Goal: Task Accomplishment & Management: Manage account settings

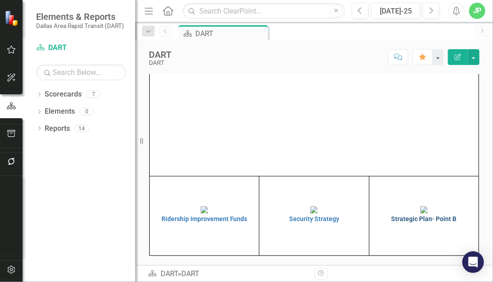
scroll to position [138, 0]
click at [393, 246] on td "Strategic Plan- Point B" at bounding box center [424, 215] width 110 height 79
click at [398, 222] on h4 "Strategic Plan- Point B" at bounding box center [424, 219] width 105 height 7
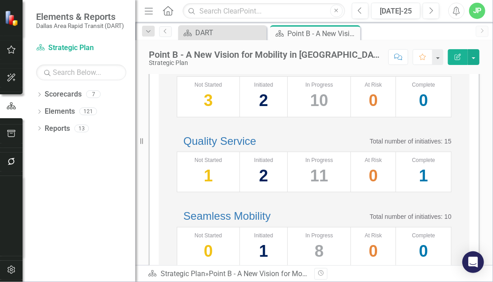
scroll to position [144, 0]
click at [264, 71] on link "Culture of Contribution" at bounding box center [238, 65] width 108 height 12
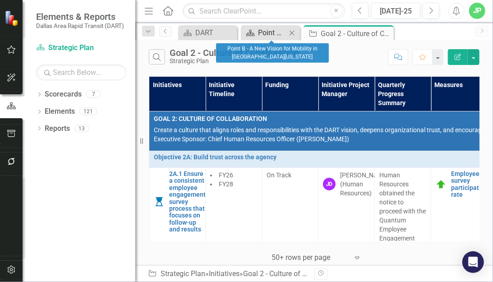
click at [262, 29] on div "Point B - A New Vision for Mobility in [GEOGRAPHIC_DATA][US_STATE]" at bounding box center [272, 32] width 28 height 11
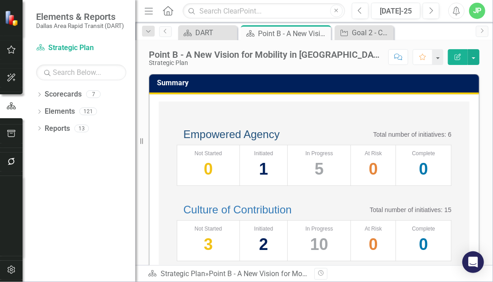
click at [280, 140] on link "Empowered Agency" at bounding box center [232, 134] width 96 height 12
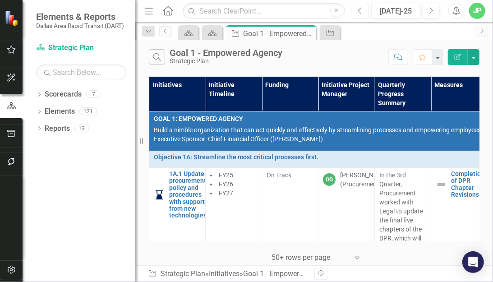
click at [364, 18] on button "Previous" at bounding box center [360, 11] width 17 height 16
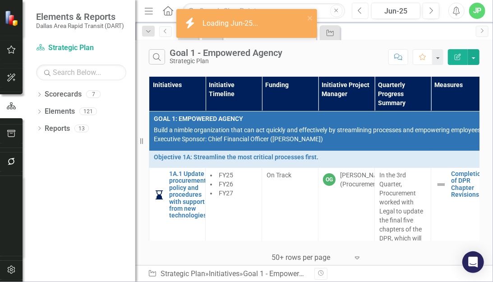
click at [364, 16] on button "Previous" at bounding box center [360, 11] width 17 height 16
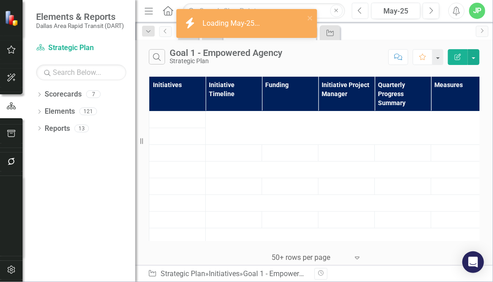
click at [364, 16] on button "Previous" at bounding box center [360, 11] width 17 height 16
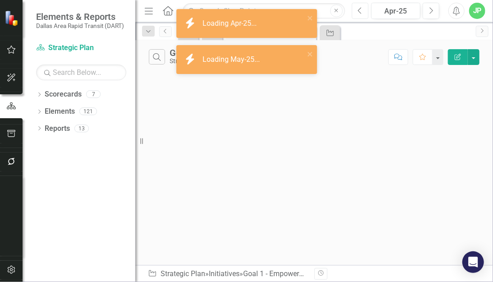
click at [364, 16] on button "Previous" at bounding box center [360, 11] width 17 height 16
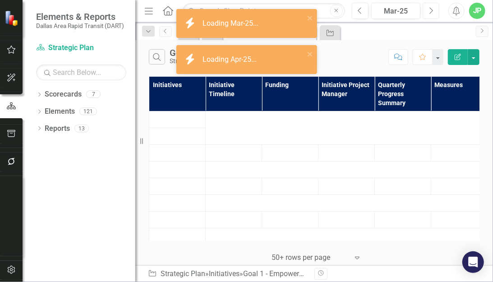
click at [426, 9] on button "Next" at bounding box center [431, 11] width 17 height 16
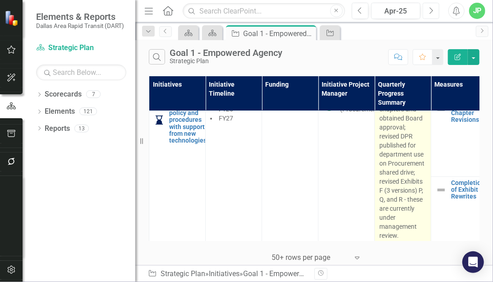
scroll to position [83, 0]
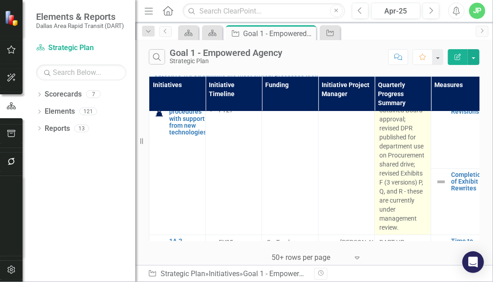
click at [386, 153] on p "Revised 6 DPR chapters and obtained Board approval; revised DPR published for d…" at bounding box center [402, 160] width 47 height 144
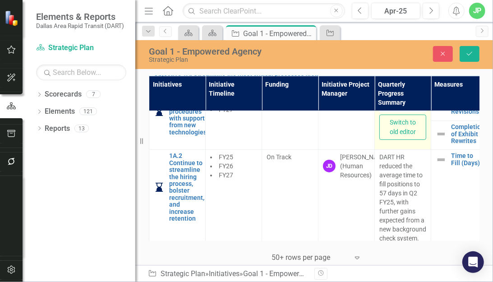
type textarea "<p>Revised 6 DPR chapters and obtained Board approval; revised DPR published fo…"
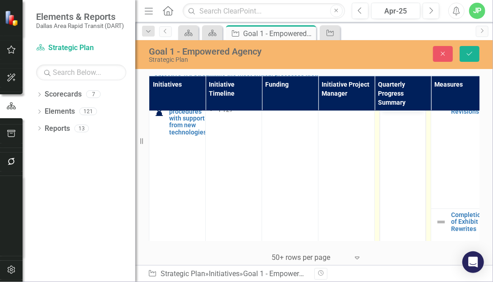
scroll to position [0, 0]
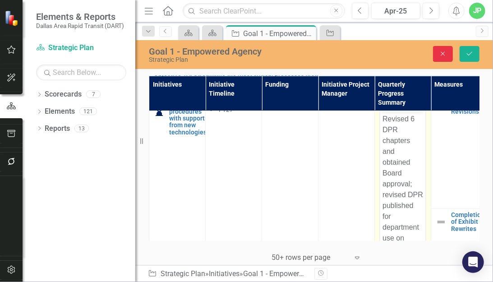
click at [447, 57] on button "Close" at bounding box center [443, 54] width 20 height 16
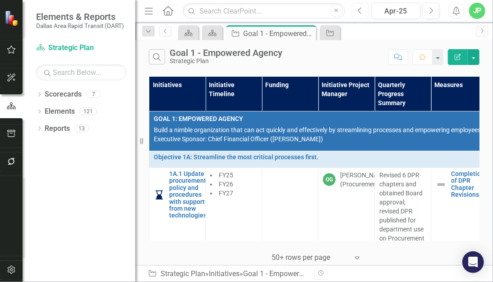
click at [364, 14] on button "Previous" at bounding box center [360, 11] width 17 height 16
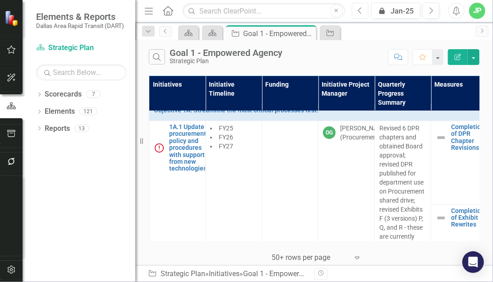
scroll to position [49, 0]
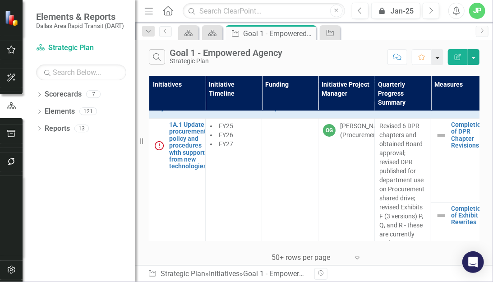
click at [433, 64] on button "button" at bounding box center [438, 57] width 12 height 16
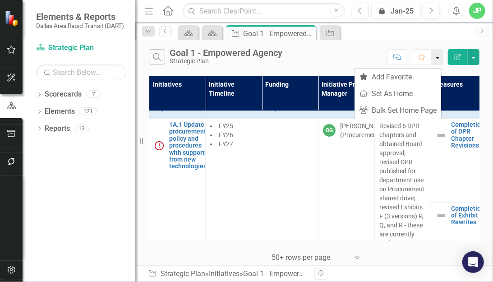
click at [433, 64] on button "button" at bounding box center [438, 57] width 12 height 16
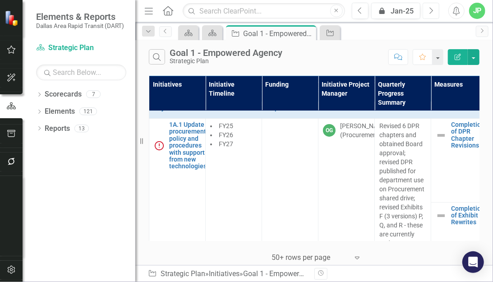
click at [429, 15] on icon "Next" at bounding box center [431, 11] width 5 height 8
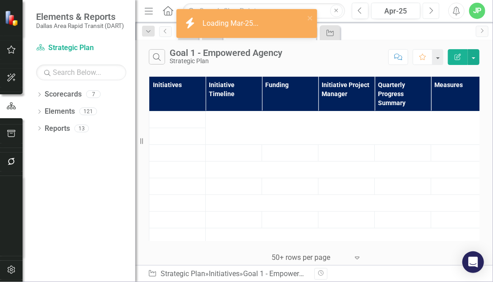
click at [429, 15] on icon "Next" at bounding box center [431, 11] width 5 height 8
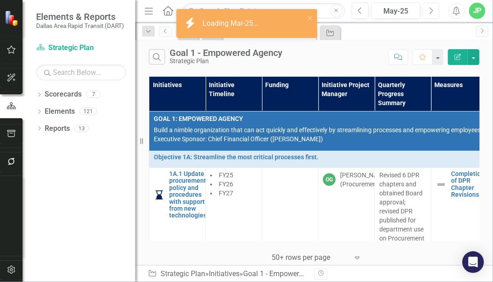
click at [429, 15] on icon "Next" at bounding box center [431, 11] width 5 height 8
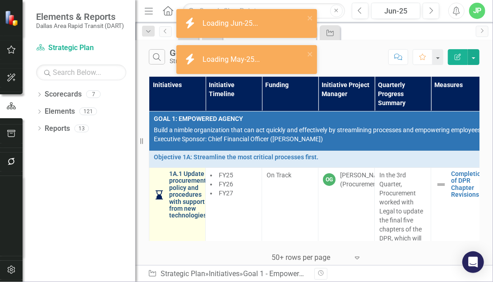
click at [194, 188] on link "1A.1 Update procurement policy and procedures with support from new technologies" at bounding box center [187, 195] width 37 height 49
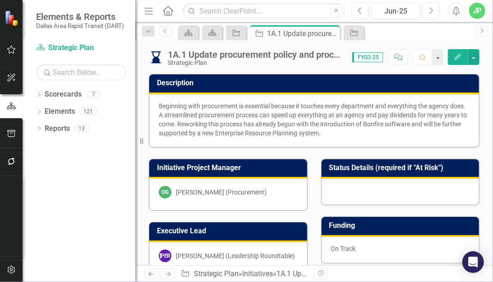
click at [158, 59] on img at bounding box center [156, 57] width 14 height 14
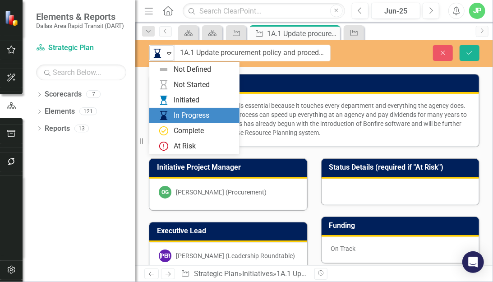
click at [165, 57] on icon "Expand" at bounding box center [169, 53] width 9 height 7
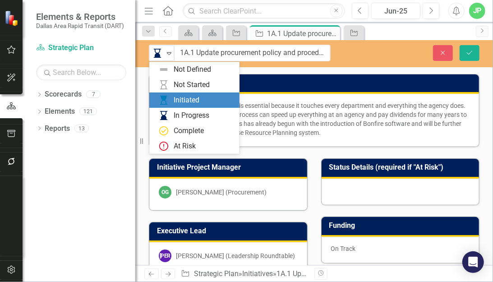
click at [311, 104] on div "Beginning with procurement is essential because it touches every department and…" at bounding box center [314, 119] width 311 height 36
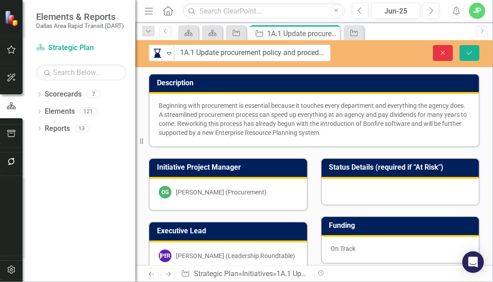
click at [439, 54] on icon "Close" at bounding box center [443, 53] width 8 height 6
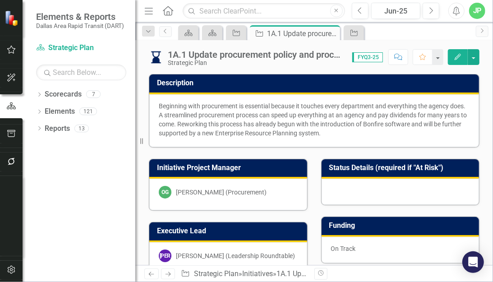
click at [164, 57] on div "1A.1 Update procurement policy and procedures with support from new technologie…" at bounding box center [248, 57] width 199 height 17
click at [160, 56] on img at bounding box center [156, 57] width 14 height 14
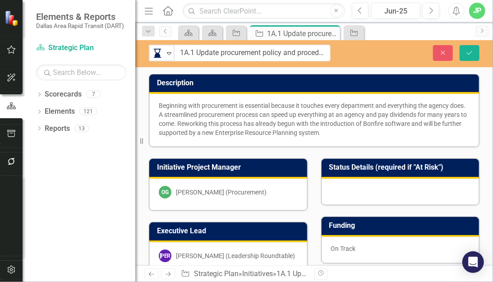
click at [160, 56] on img at bounding box center [157, 53] width 11 height 11
click at [275, 122] on div "Beginning with procurement is essential because it touches every department and…" at bounding box center [314, 119] width 311 height 36
click at [462, 52] on button "Save" at bounding box center [470, 53] width 20 height 16
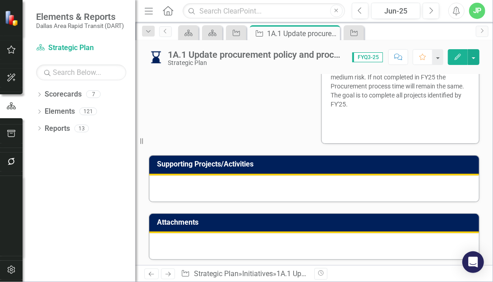
scroll to position [541, 0]
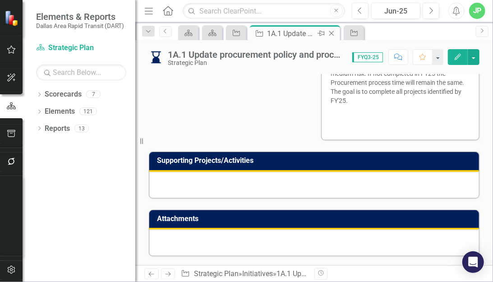
click at [335, 37] on icon "Close" at bounding box center [331, 33] width 9 height 7
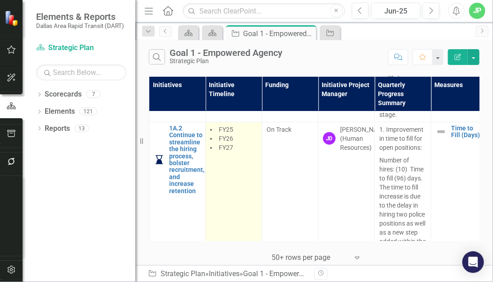
scroll to position [348, 0]
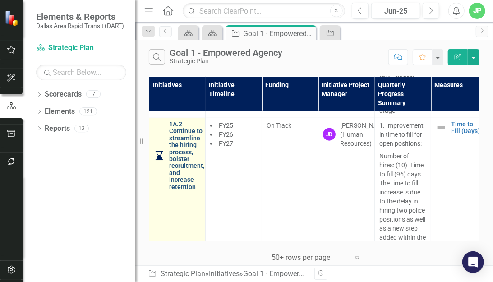
click at [171, 175] on link "1A.2 Continue to streamline the hiring process, bolster recruitment, and increa…" at bounding box center [186, 155] width 35 height 69
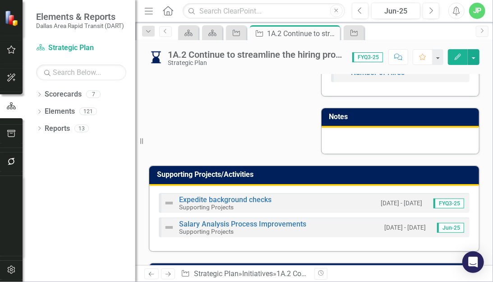
scroll to position [525, 0]
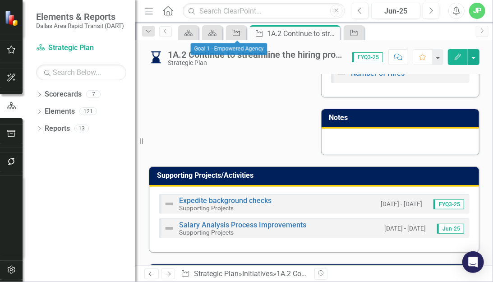
click at [236, 36] on icon "Initiative" at bounding box center [236, 32] width 9 height 7
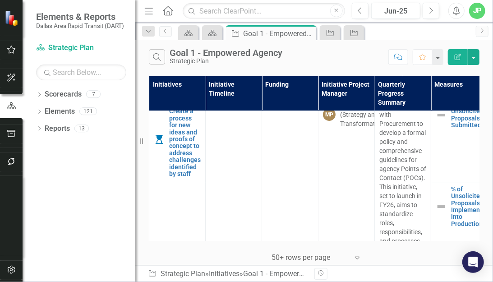
scroll to position [4484, 0]
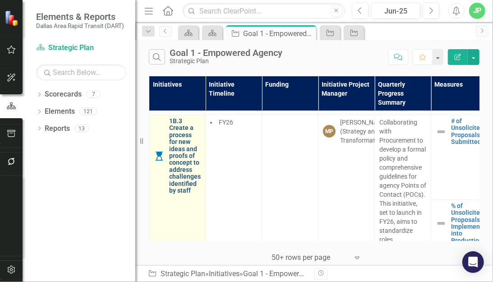
click at [185, 194] on link "1B.3 Create a process for new ideas and proofs of concept to address challenges…" at bounding box center [185, 156] width 32 height 76
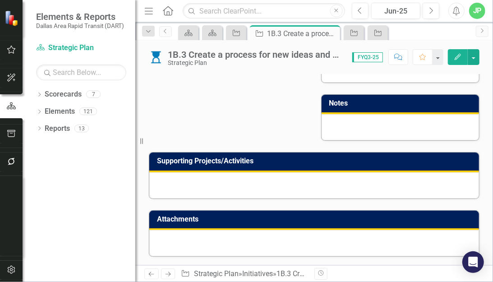
scroll to position [449, 0]
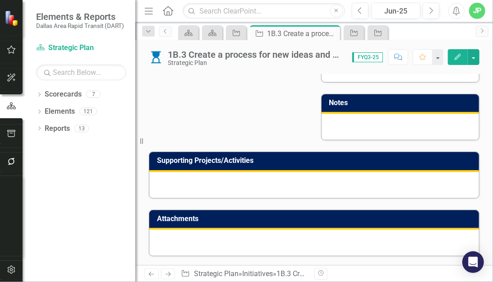
click at [256, 164] on td "Supporting Projects/Activities" at bounding box center [316, 161] width 318 height 15
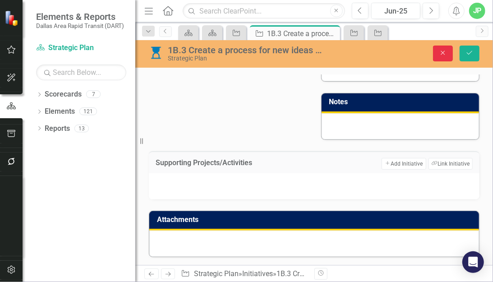
click at [439, 51] on icon "Close" at bounding box center [443, 53] width 8 height 6
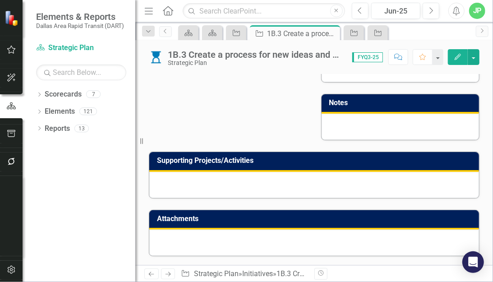
click at [318, 159] on h3 "Supporting Projects/Activities" at bounding box center [316, 161] width 318 height 8
click at [314, 160] on h3 "Supporting Projects/Activities" at bounding box center [316, 161] width 318 height 8
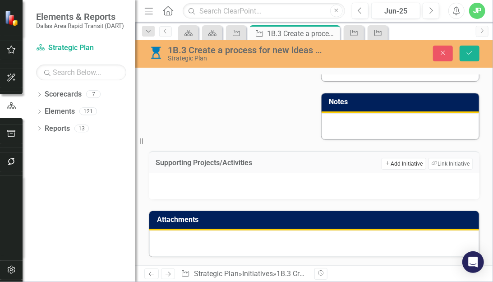
click at [382, 165] on button "Add Add Initiative" at bounding box center [404, 164] width 44 height 12
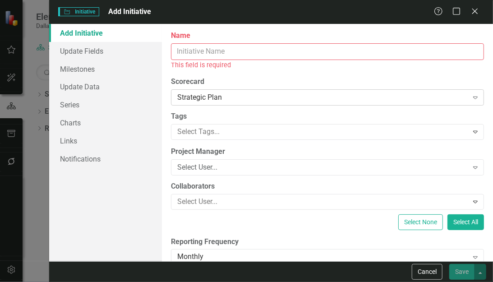
click at [245, 100] on div "Strategic Plan" at bounding box center [322, 97] width 291 height 10
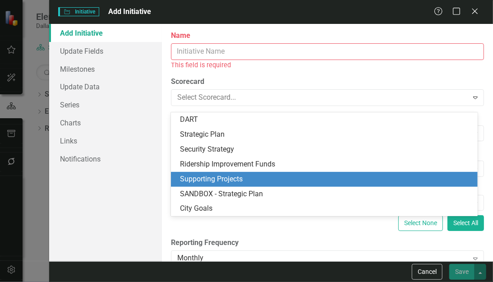
click at [245, 185] on div "Supporting Projects" at bounding box center [324, 179] width 306 height 15
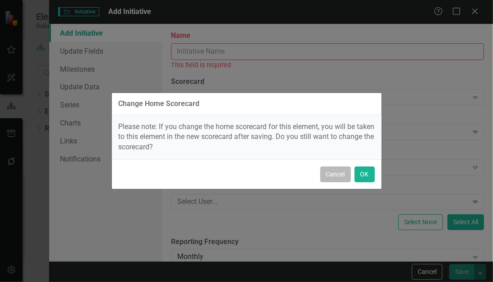
click at [338, 180] on button "Cancel" at bounding box center [335, 174] width 31 height 16
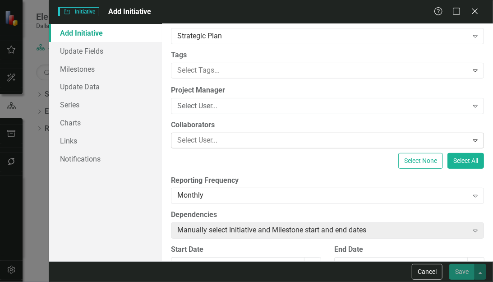
scroll to position [64, 0]
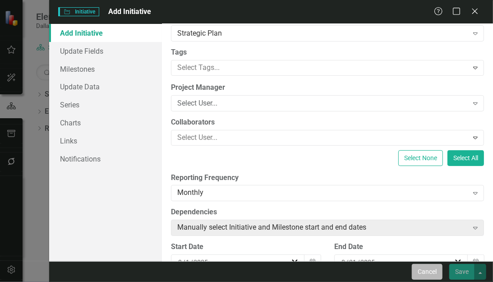
click at [415, 270] on button "Cancel" at bounding box center [427, 272] width 31 height 16
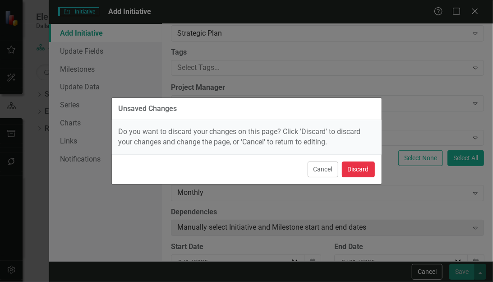
click at [348, 171] on button "Discard" at bounding box center [358, 170] width 33 height 16
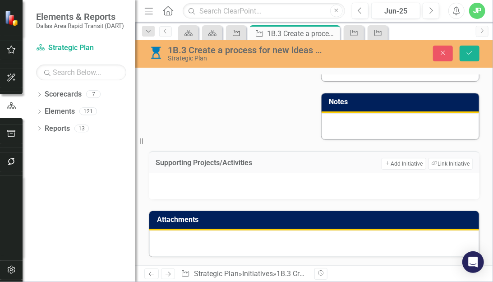
click at [238, 35] on icon "Initiative" at bounding box center [236, 32] width 9 height 7
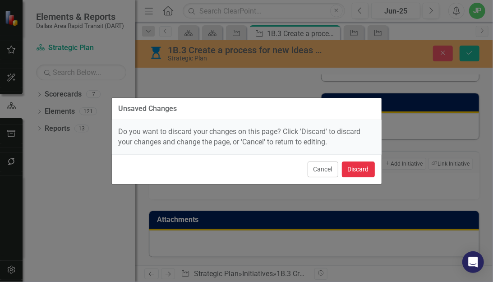
click at [346, 167] on button "Discard" at bounding box center [358, 170] width 33 height 16
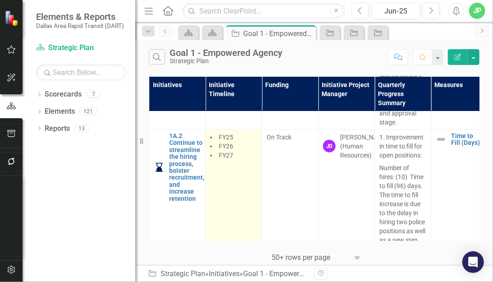
scroll to position [337, 0]
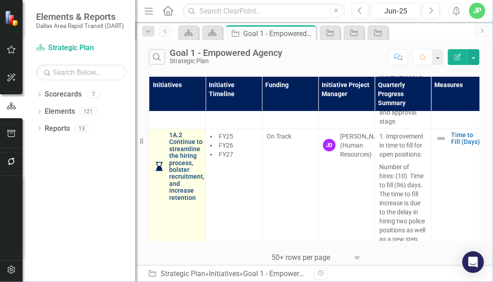
click at [192, 173] on link "1A.2 Continue to streamline the hiring process, bolster recruitment, and increa…" at bounding box center [186, 166] width 35 height 69
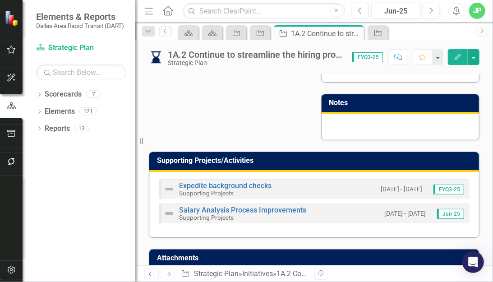
scroll to position [541, 0]
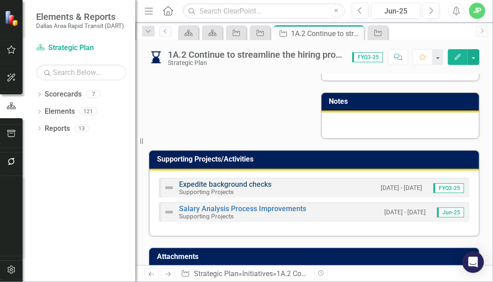
click at [240, 189] on link "Expedite background checks" at bounding box center [225, 184] width 92 height 9
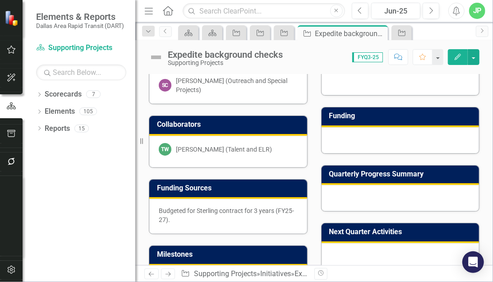
scroll to position [100, 0]
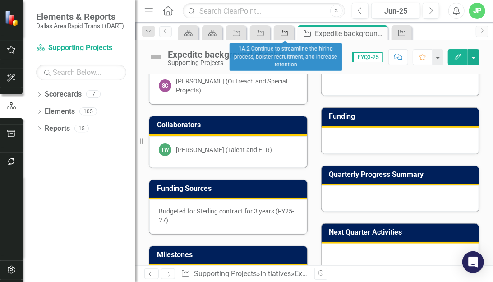
click at [282, 33] on icon "Initiative" at bounding box center [284, 32] width 9 height 7
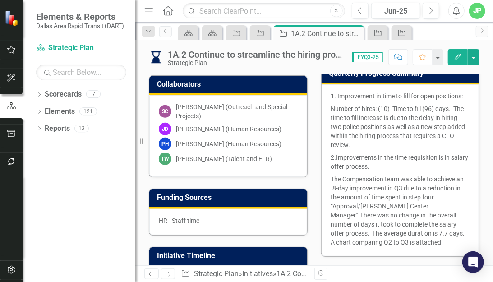
scroll to position [202, 0]
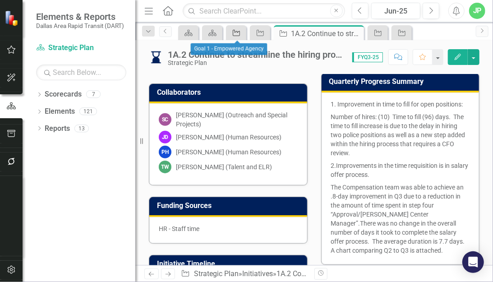
click at [241, 29] on div "Initiative" at bounding box center [234, 32] width 13 height 11
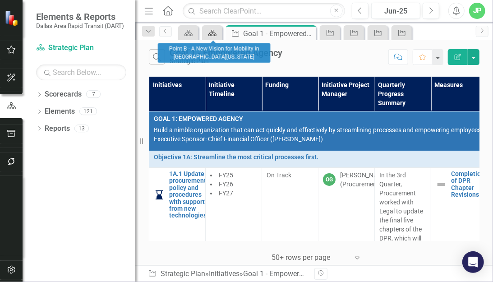
click at [217, 36] on icon at bounding box center [212, 33] width 8 height 6
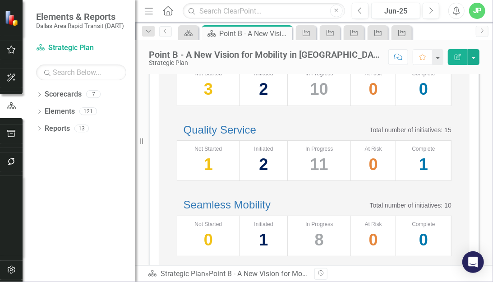
scroll to position [161, 0]
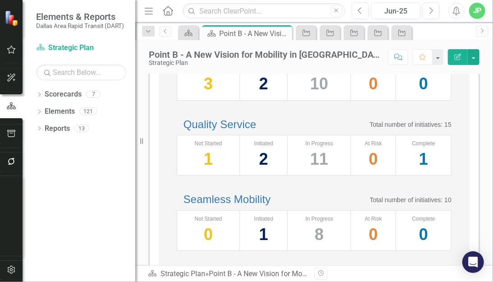
click at [256, 130] on h2 "Quality Service" at bounding box center [216, 125] width 79 height 12
click at [256, 130] on link "Quality Service" at bounding box center [220, 124] width 73 height 12
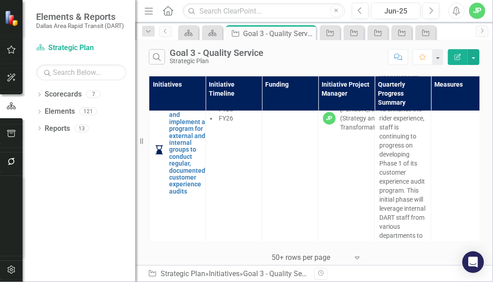
scroll to position [1213, 0]
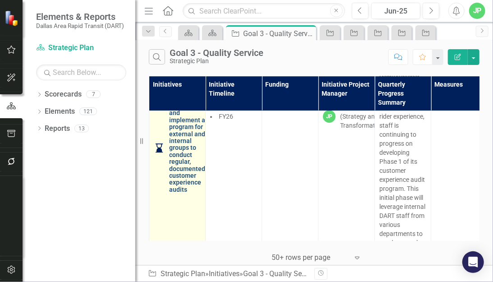
click at [179, 155] on link "3B.2 Create and implement a program for external and internal groups to conduct…" at bounding box center [187, 148] width 36 height 90
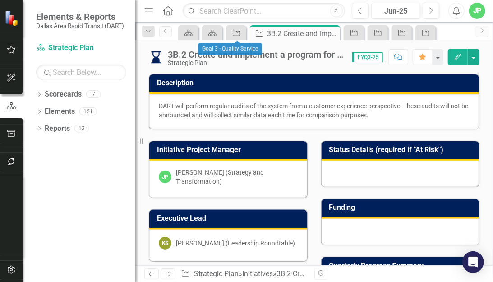
click at [239, 37] on icon "Initiative" at bounding box center [236, 32] width 9 height 7
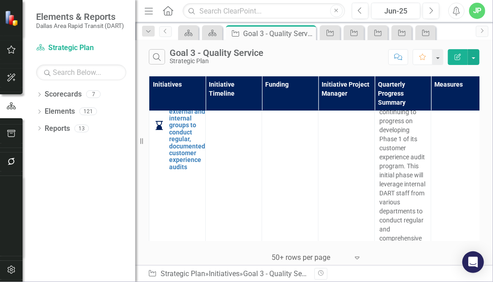
scroll to position [1241, 0]
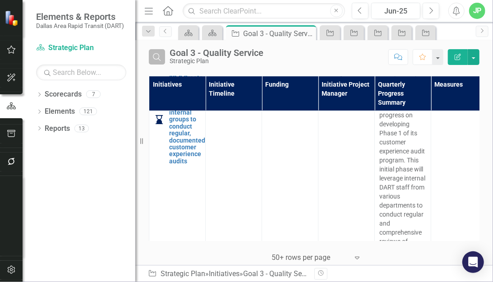
click at [162, 59] on icon "Search" at bounding box center [157, 57] width 10 height 8
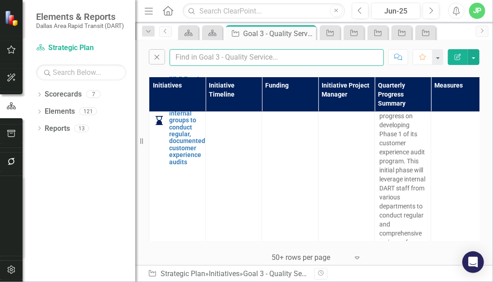
click at [203, 64] on input "text" at bounding box center [277, 57] width 214 height 17
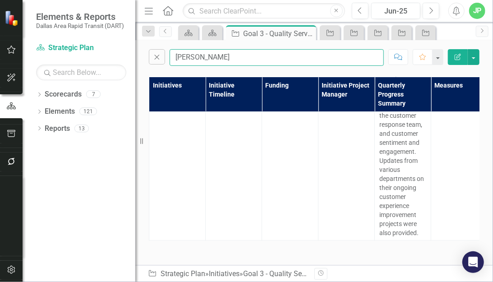
scroll to position [762, 0]
type input "[PERSON_NAME]"
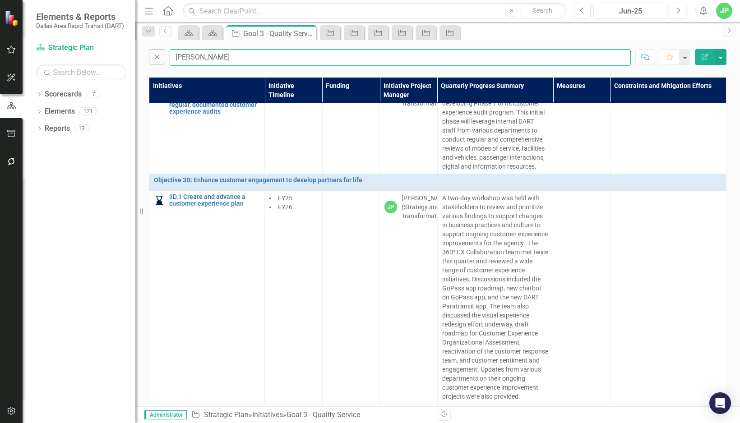
scroll to position [0, 0]
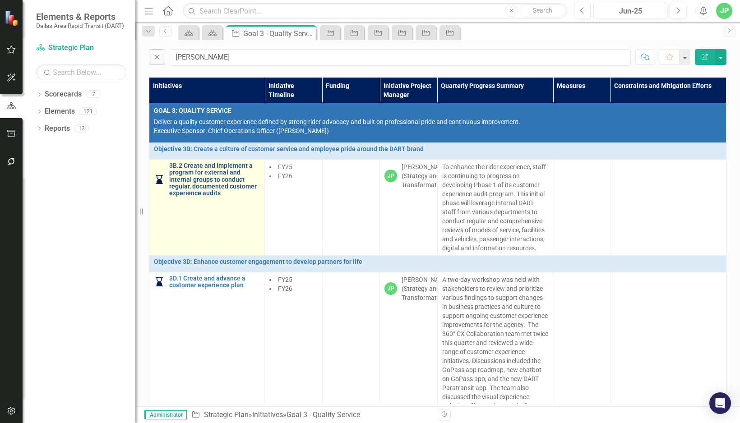
click at [214, 195] on link "3B.2 Create and implement a program for external and internal groups to conduct…" at bounding box center [214, 179] width 91 height 35
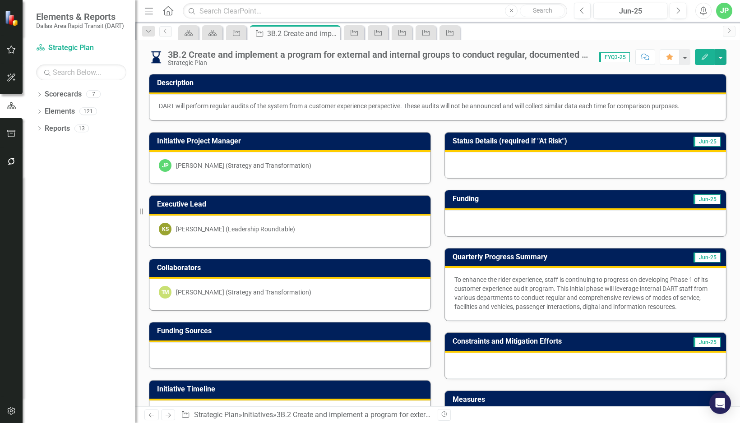
click at [493, 282] on p "To enhance the rider experience, staff is continuing to progress on developing …" at bounding box center [585, 293] width 262 height 36
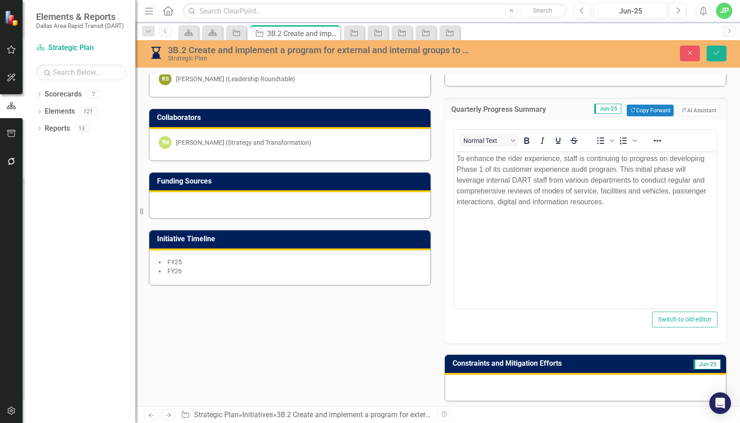
scroll to position [148, 0]
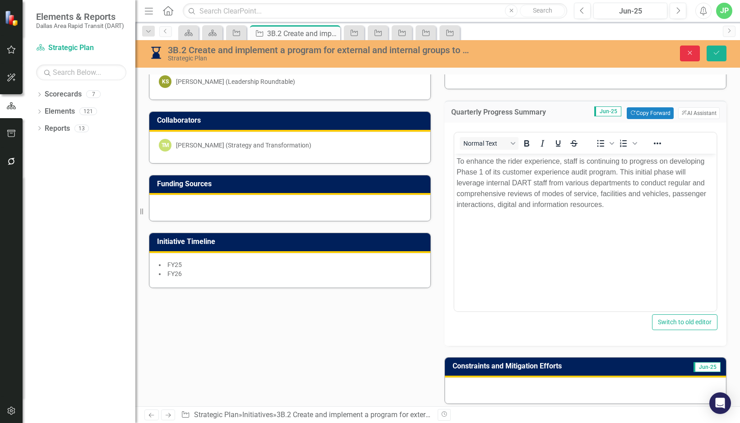
click at [493, 57] on button "Close" at bounding box center [690, 54] width 20 height 16
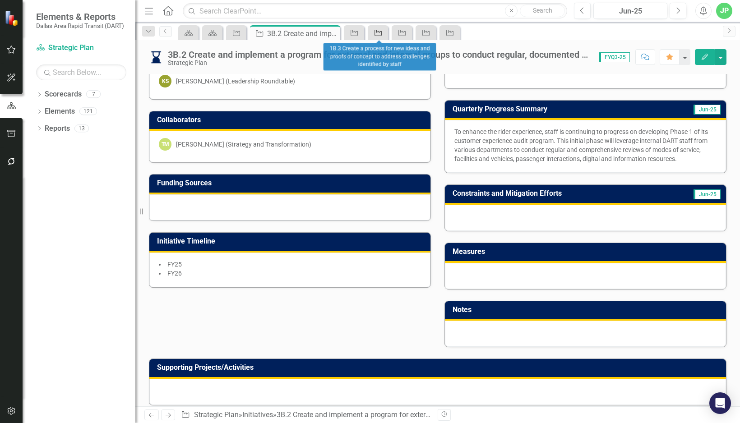
click at [382, 32] on icon at bounding box center [377, 33] width 7 height 6
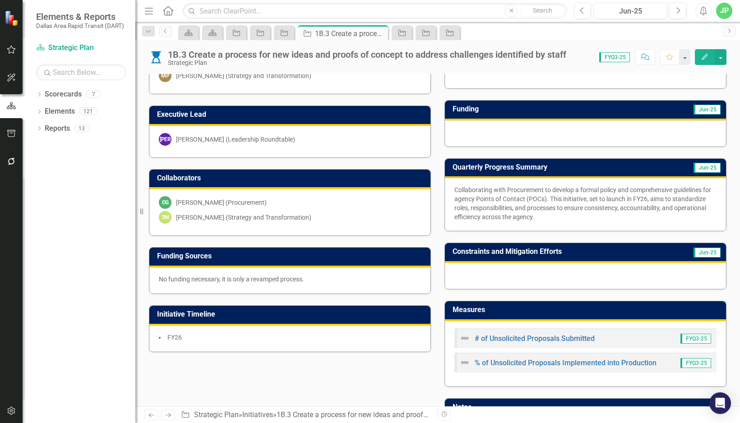
scroll to position [132, 0]
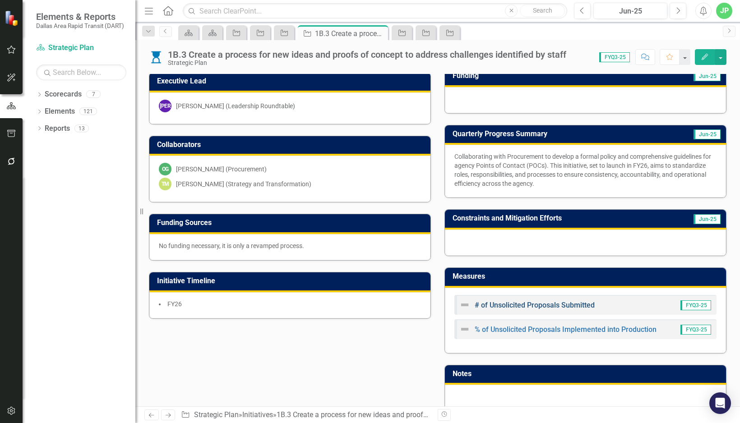
click at [493, 282] on link "# of Unsolicited Proposals Submitted" at bounding box center [535, 305] width 120 height 9
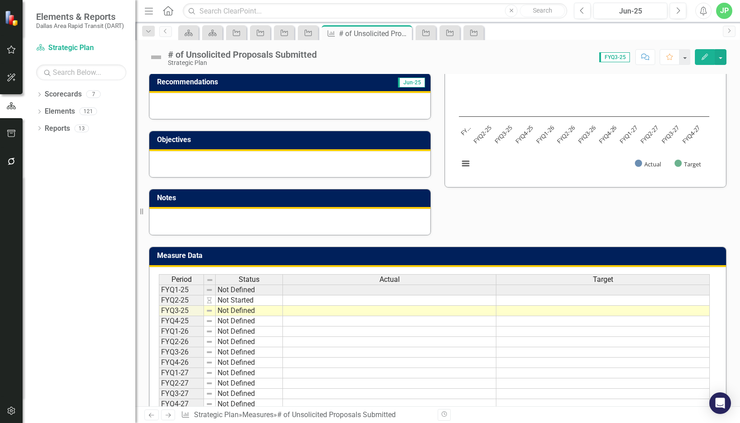
scroll to position [74, 0]
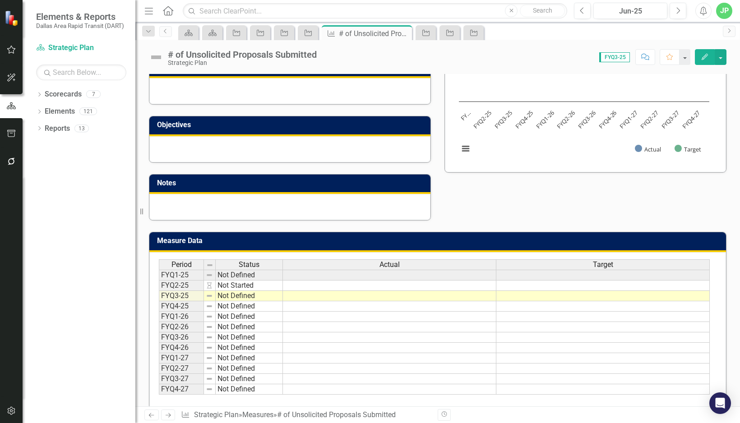
click at [448, 282] on td at bounding box center [389, 296] width 213 height 10
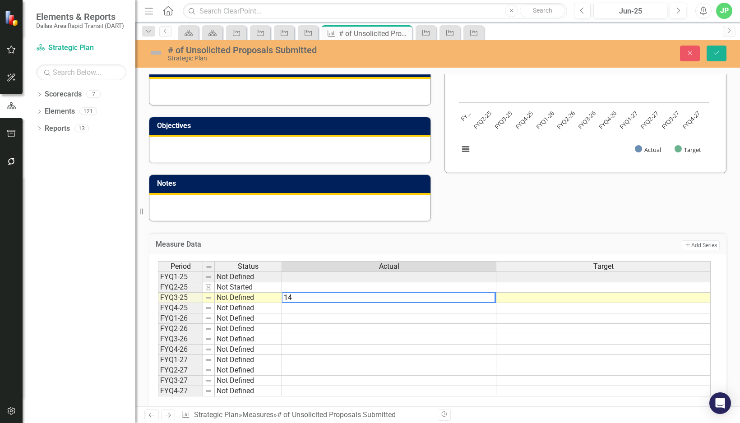
type textarea "14"
click at [493, 282] on td at bounding box center [603, 298] width 214 height 10
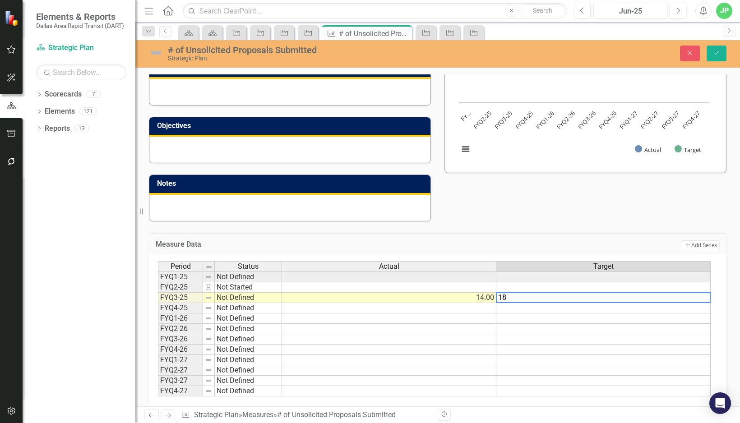
type textarea "18"
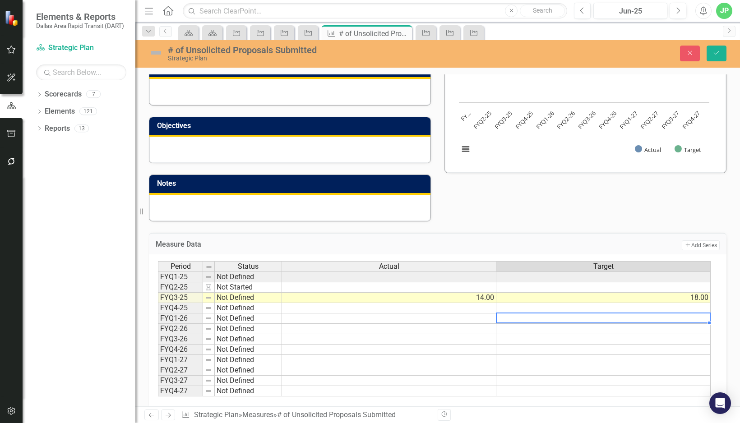
click at [158, 282] on div "Period Status Actual Target FYQ1-25 Not Defined FYQ2-25 Not Started FYQ3-25 Not…" at bounding box center [158, 328] width 0 height 135
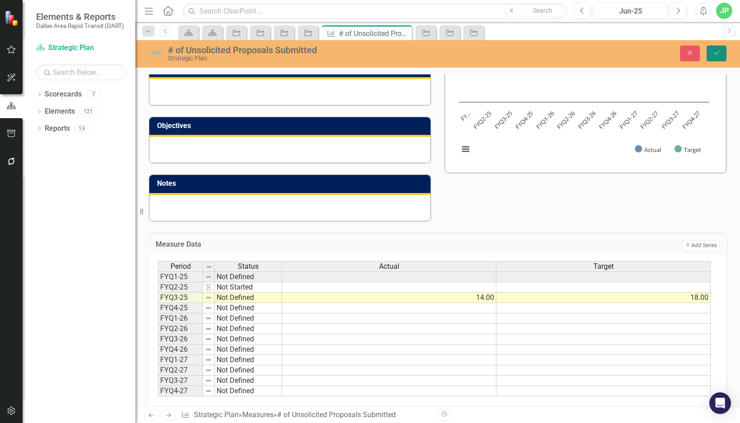
click at [493, 54] on icon "Save" at bounding box center [716, 53] width 8 height 6
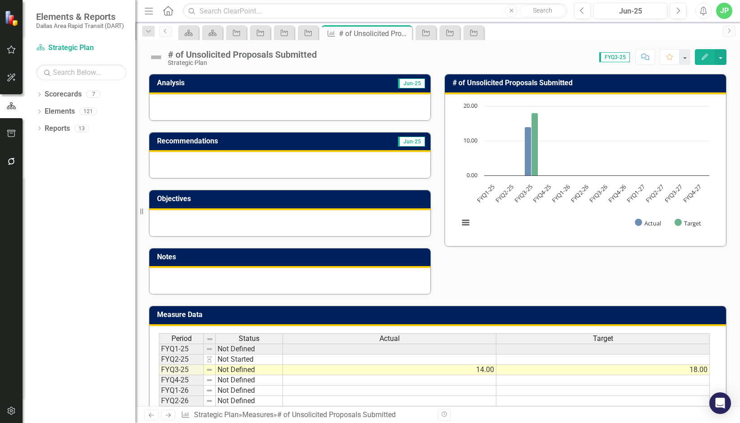
click at [395, 282] on td at bounding box center [389, 360] width 213 height 10
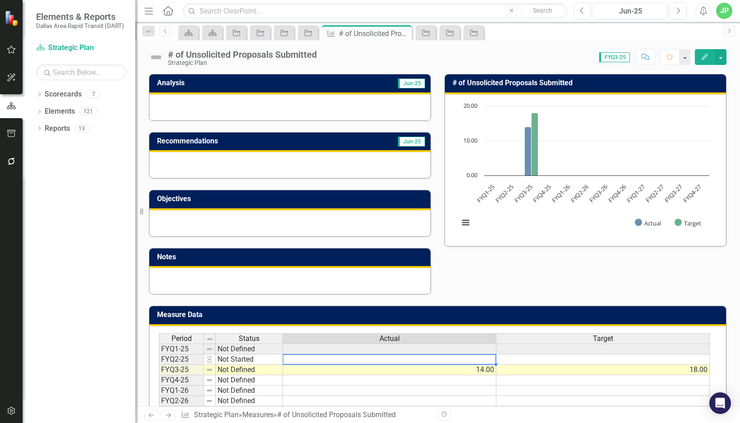
click at [412, 282] on td "14.00" at bounding box center [389, 370] width 213 height 10
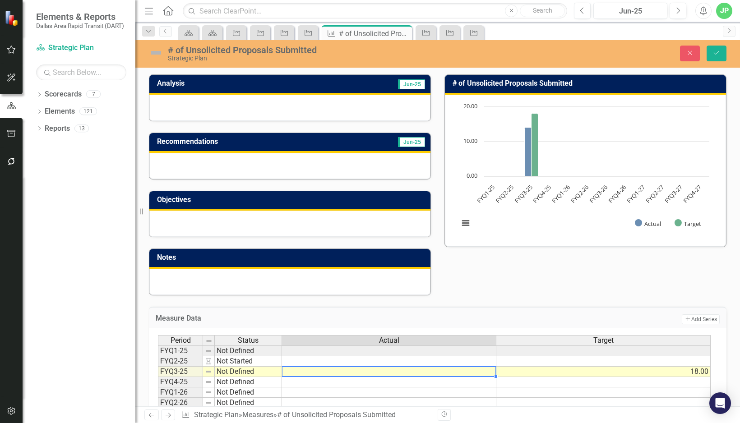
click at [493, 282] on td "18.00" at bounding box center [603, 372] width 214 height 10
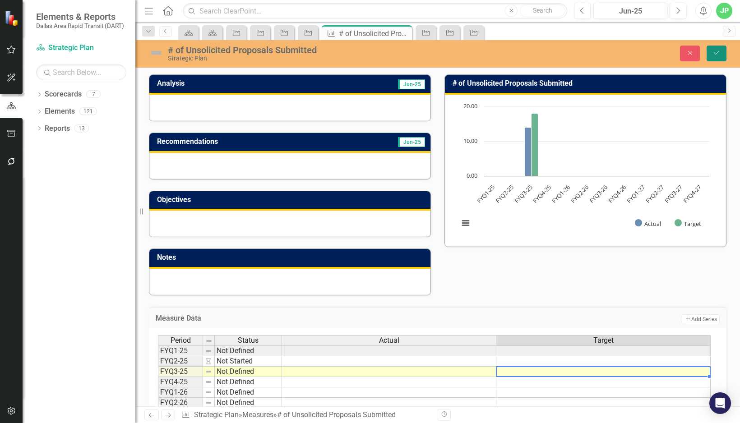
click at [493, 54] on button "Save" at bounding box center [717, 54] width 20 height 16
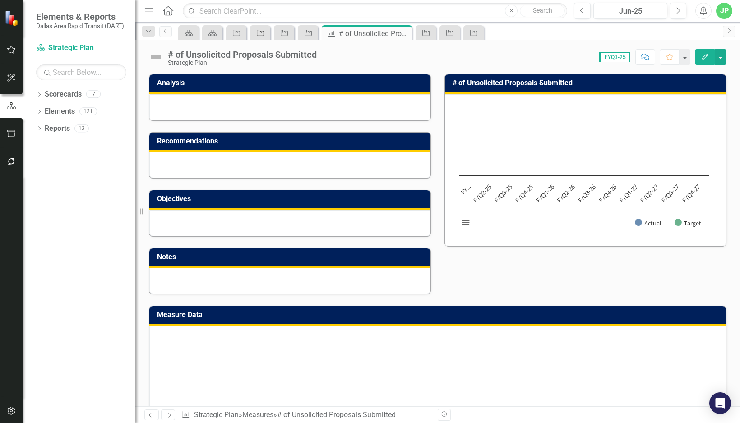
click at [256, 34] on div "Initiative" at bounding box center [258, 32] width 13 height 11
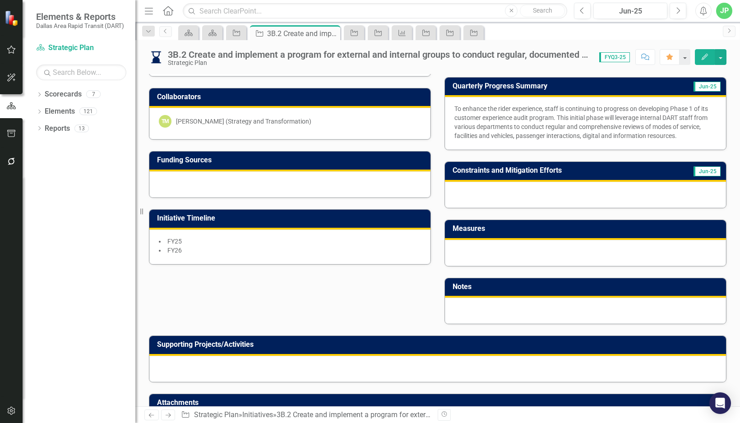
scroll to position [213, 0]
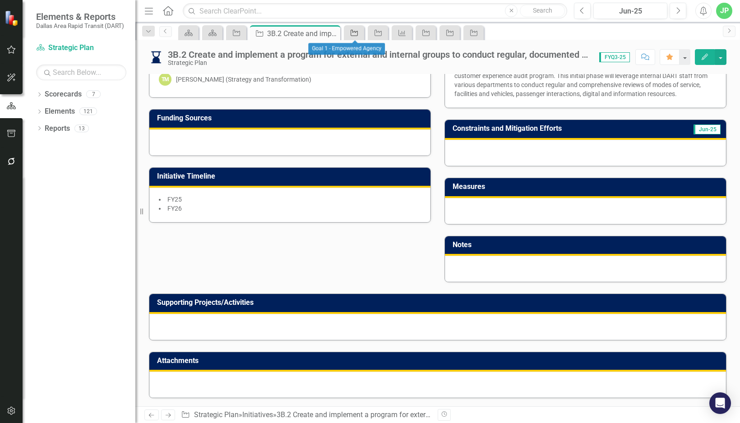
click at [358, 33] on icon at bounding box center [354, 33] width 7 height 6
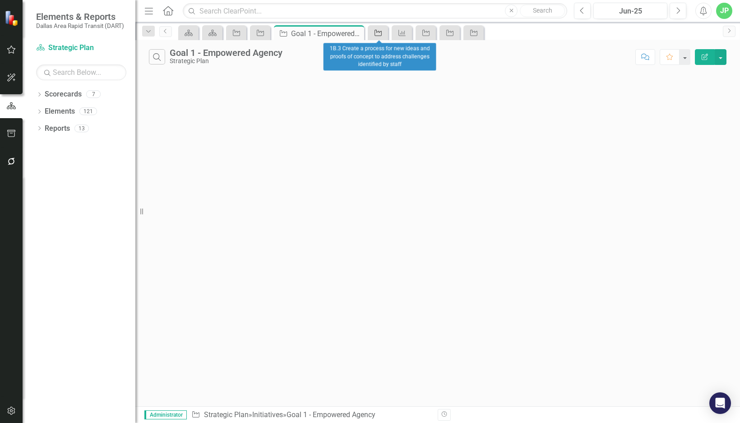
click at [383, 32] on icon "Initiative" at bounding box center [378, 32] width 9 height 7
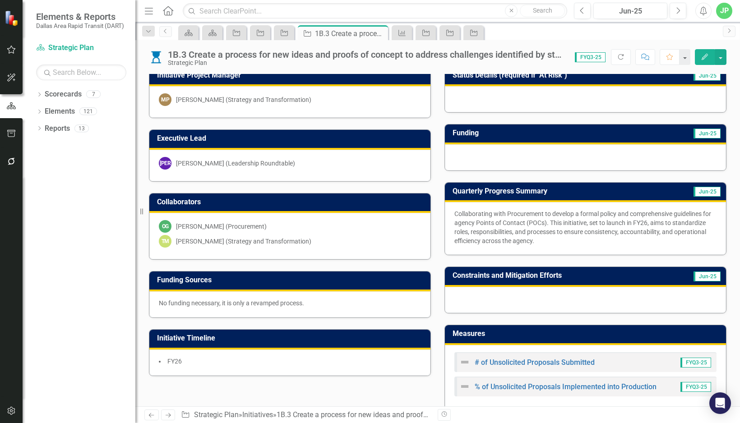
scroll to position [97, 0]
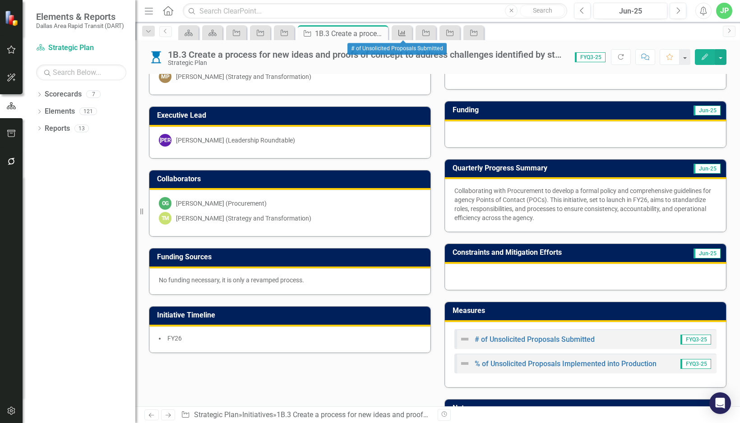
click at [404, 29] on div "Measure" at bounding box center [400, 32] width 13 height 11
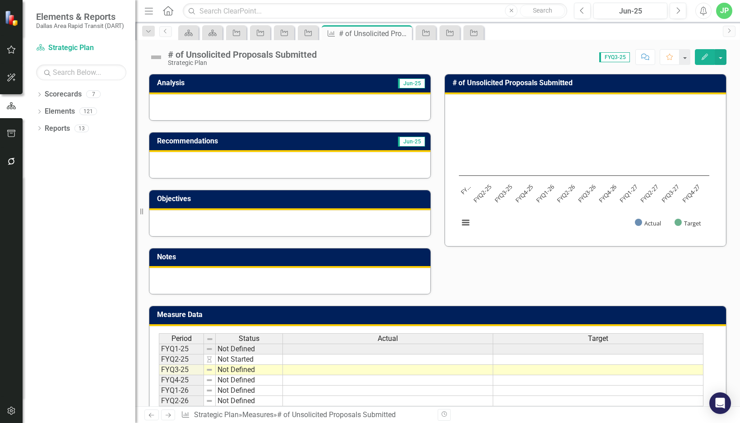
scroll to position [86, 0]
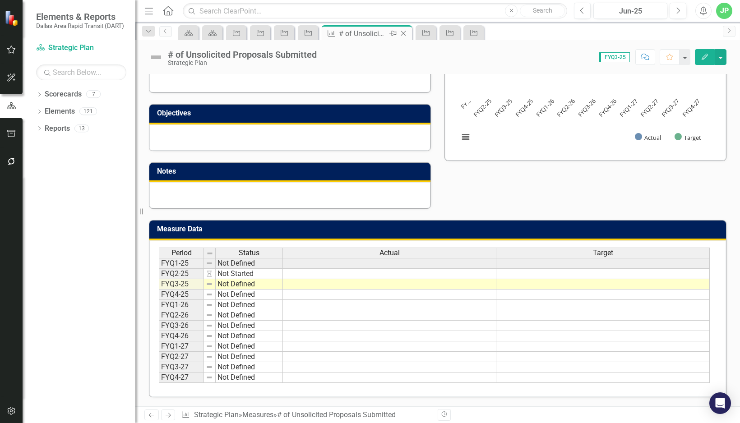
click at [405, 35] on icon "Close" at bounding box center [403, 33] width 9 height 7
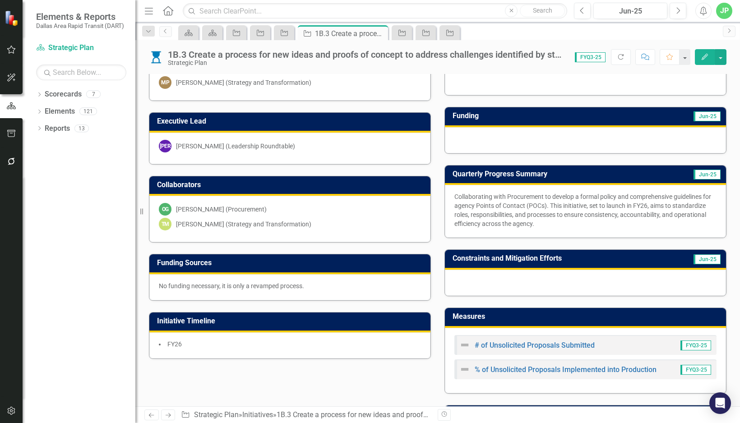
scroll to position [92, 0]
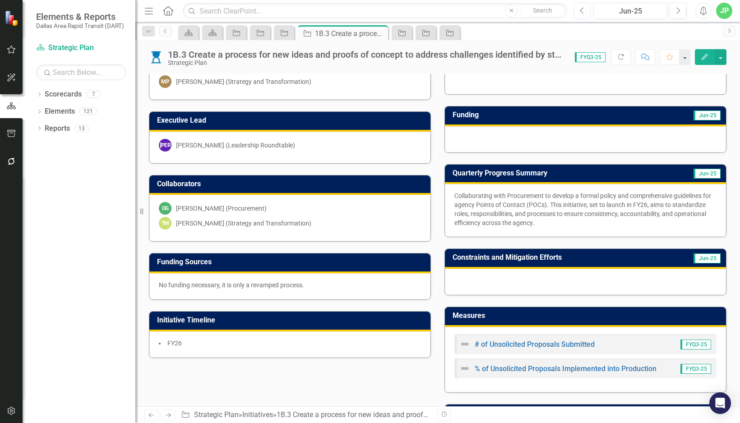
click at [493, 12] on button "Previous" at bounding box center [582, 11] width 17 height 16
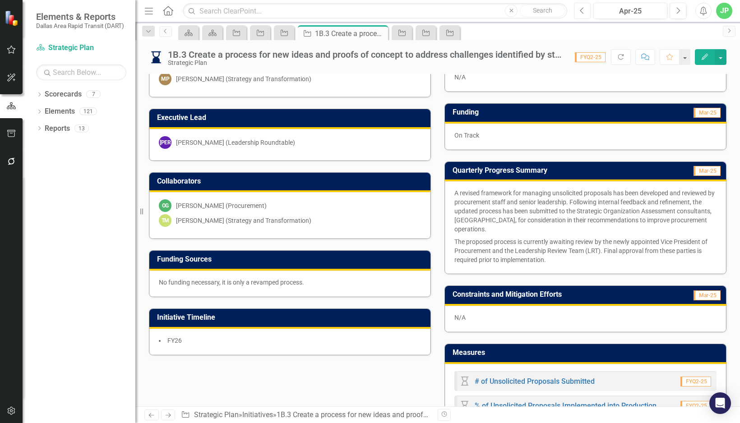
scroll to position [95, 0]
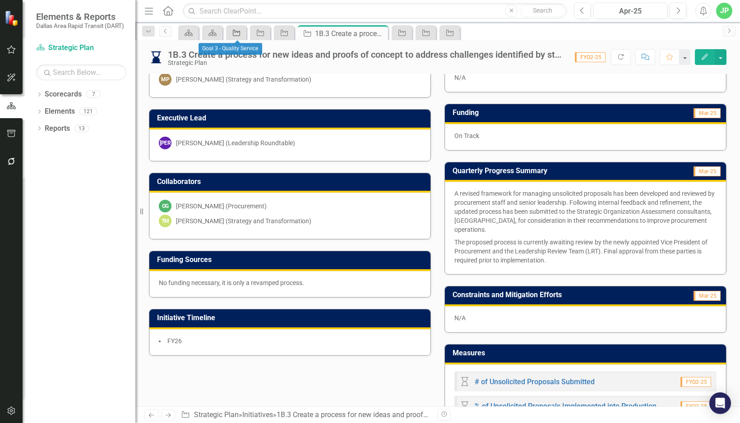
click at [237, 35] on icon "Initiative" at bounding box center [236, 32] width 9 height 7
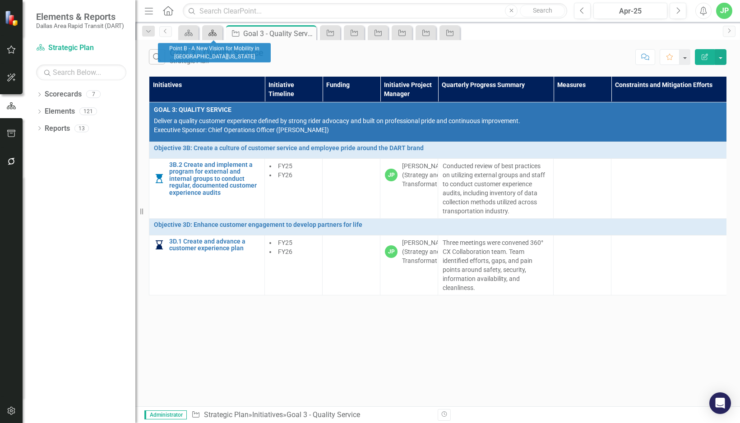
click at [214, 36] on icon at bounding box center [212, 33] width 8 height 6
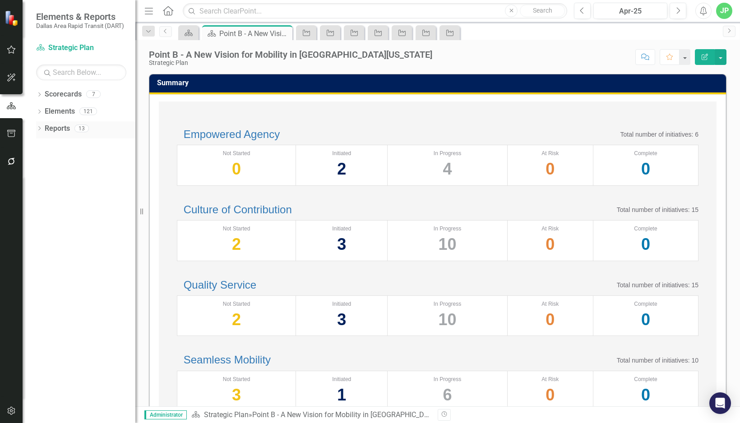
click at [46, 134] on div "Reports" at bounding box center [57, 128] width 25 height 15
click at [38, 127] on icon "Dropdown" at bounding box center [39, 129] width 6 height 5
click at [88, 157] on div "Point B - A New Vision for Mobility in [GEOGRAPHIC_DATA][US_STATE]" at bounding box center [92, 160] width 88 height 8
click at [88, 182] on div "Objective Objectives" at bounding box center [72, 176] width 46 height 15
click at [85, 176] on link "Objective Objectives" at bounding box center [72, 176] width 46 height 10
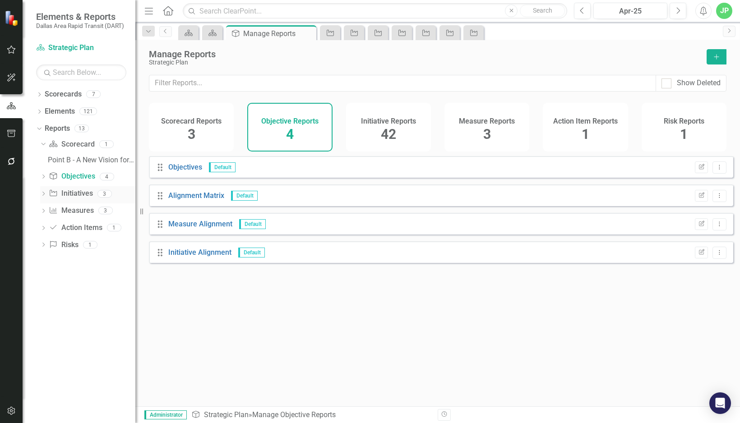
click at [78, 189] on link "Initiative Initiatives" at bounding box center [71, 194] width 44 height 10
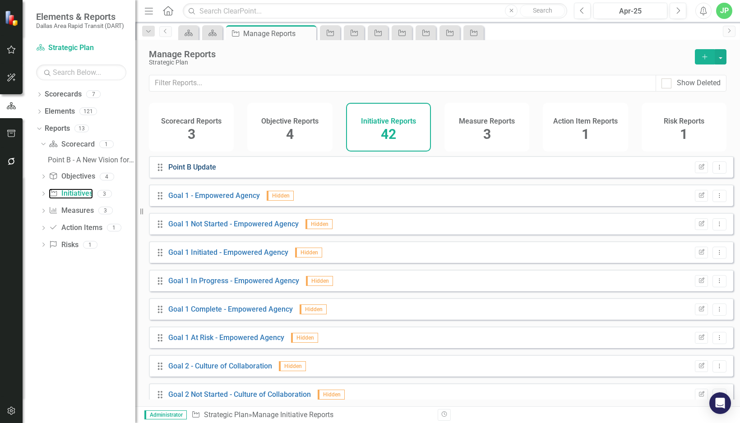
scroll to position [3, 0]
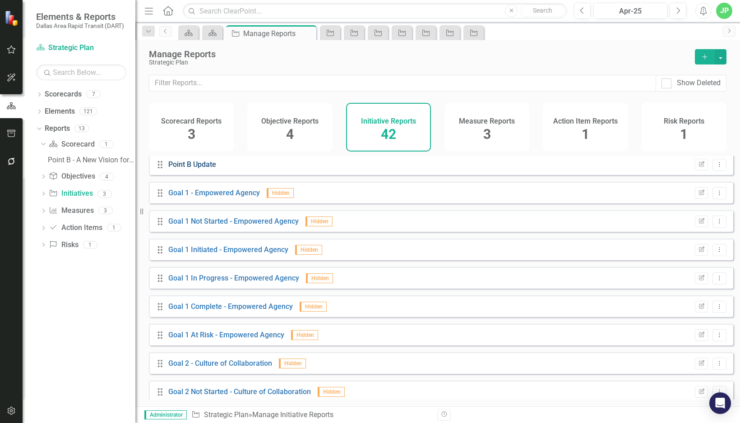
click at [201, 169] on link "Point B Update" at bounding box center [192, 164] width 48 height 9
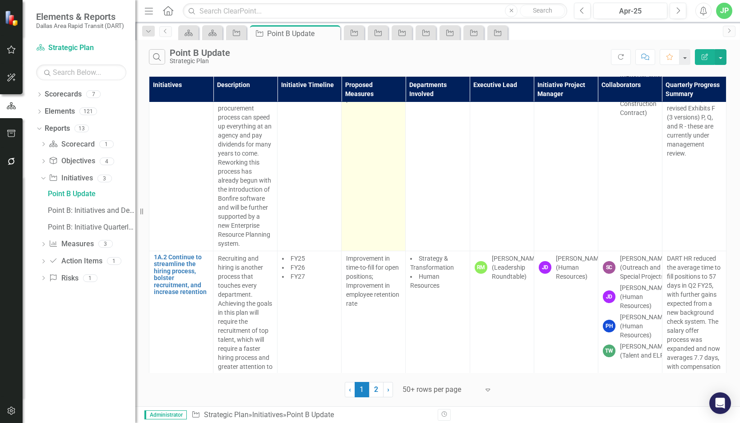
scroll to position [149, 0]
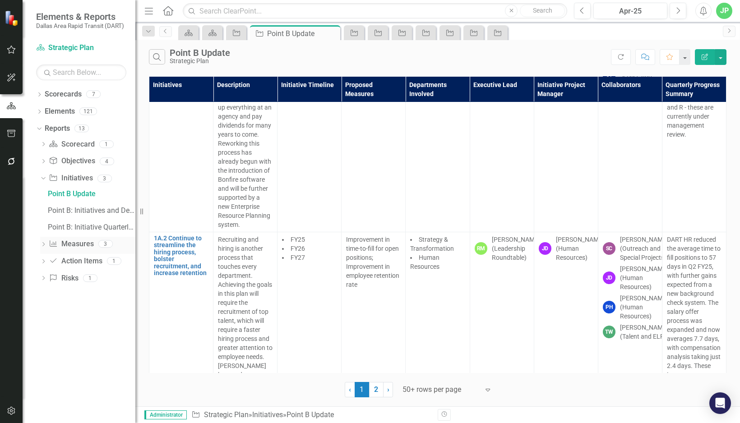
click at [69, 247] on link "Measure Measures" at bounding box center [71, 244] width 45 height 10
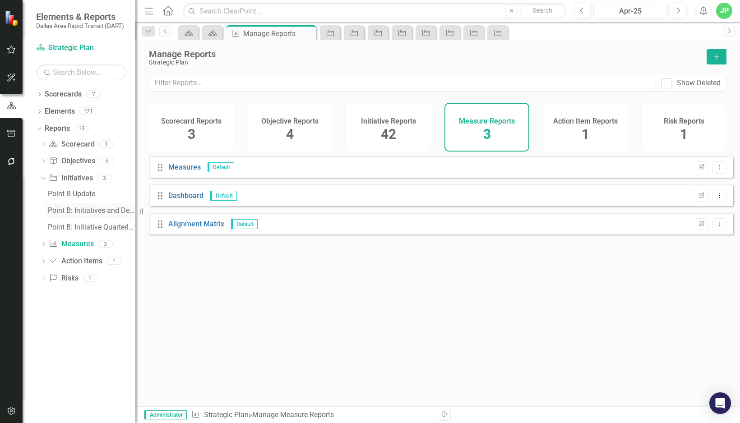
click at [82, 210] on div "Point B: Initiatives and Descriptions" at bounding box center [92, 211] width 88 height 8
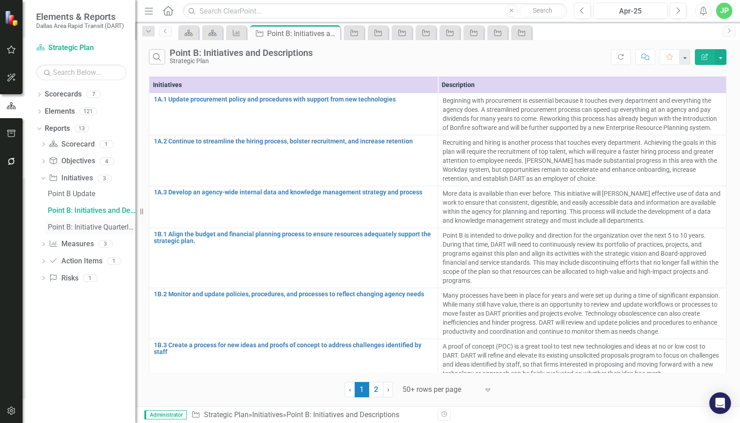
click at [82, 226] on div "Point B: Initiative Quarterly Summary by Executive Lead & PM" at bounding box center [92, 227] width 88 height 8
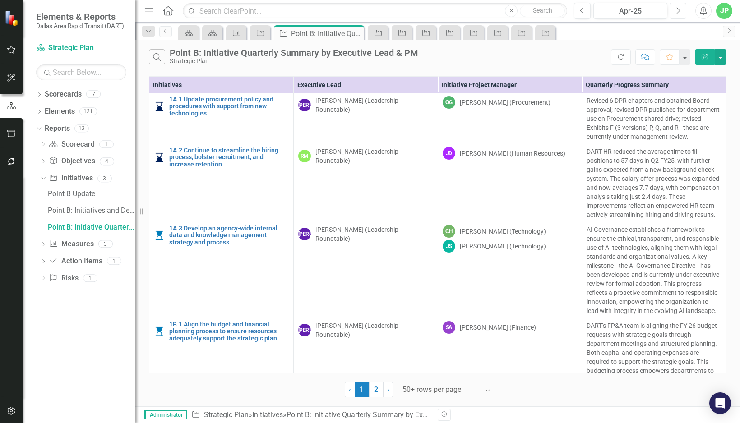
click at [493, 12] on icon "Next" at bounding box center [677, 11] width 5 height 8
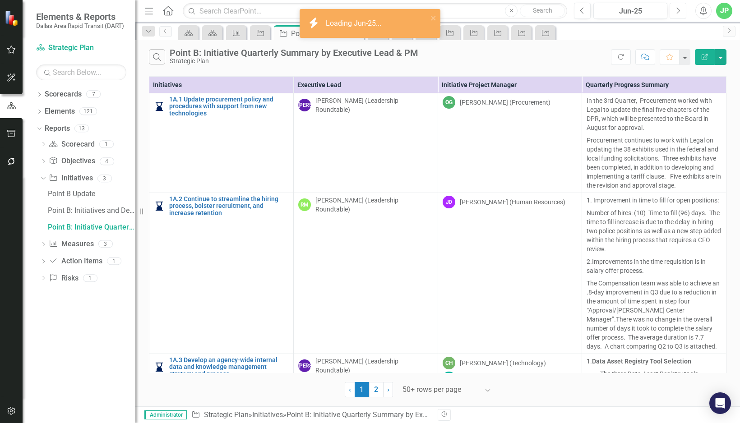
click at [493, 12] on icon "Next" at bounding box center [677, 11] width 5 height 8
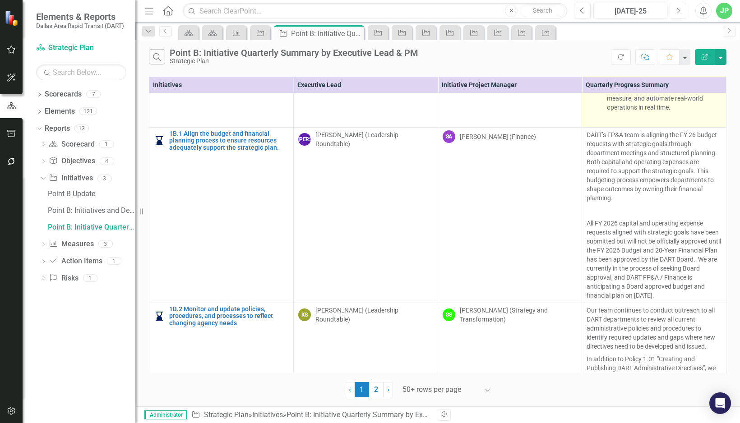
scroll to position [957, 0]
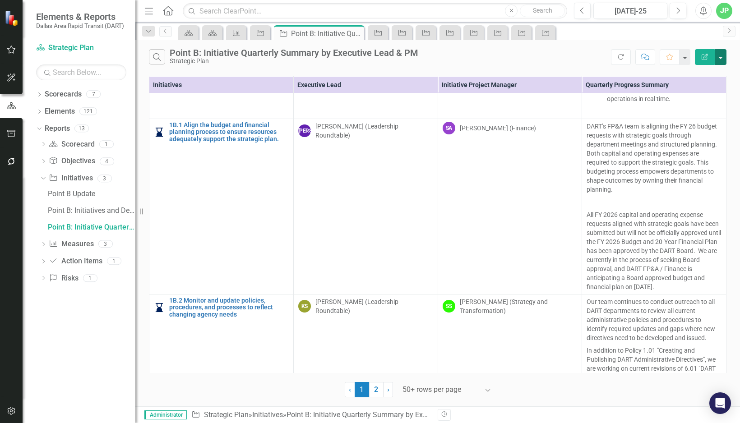
click at [493, 52] on button "button" at bounding box center [721, 57] width 12 height 16
click at [493, 81] on link "Edit Report Edit Report" at bounding box center [690, 76] width 71 height 17
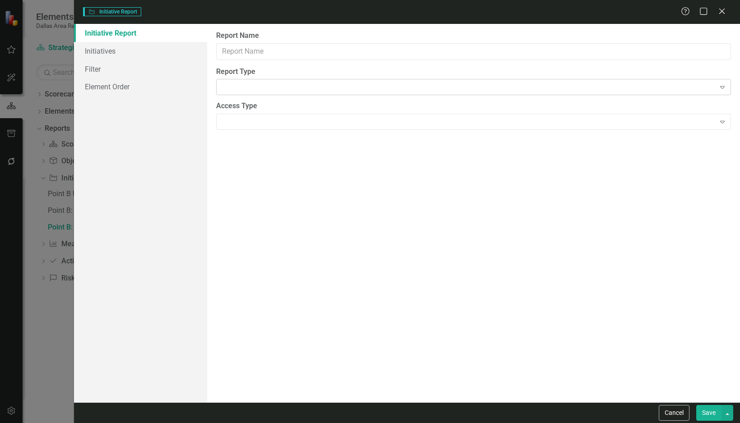
type input "Point B: Initiative Quarterly Summary by Executive Lead & PM"
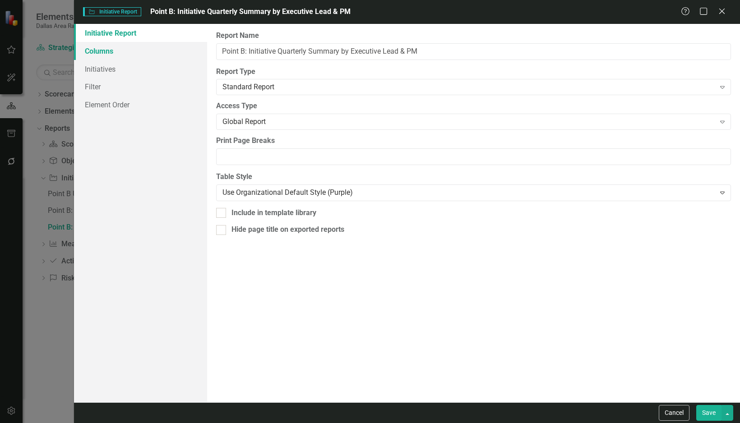
click at [127, 49] on link "Columns" at bounding box center [140, 51] width 133 height 18
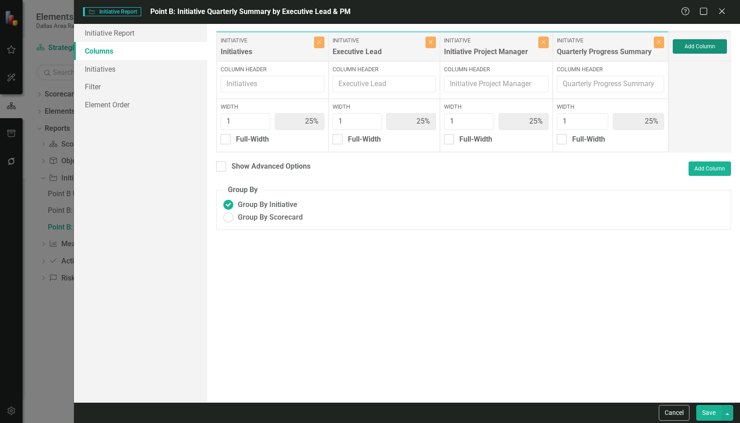
click at [493, 41] on button "Add Column" at bounding box center [700, 46] width 54 height 14
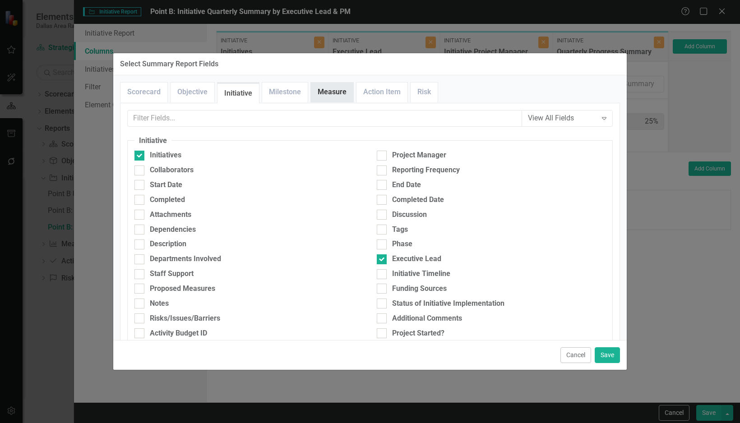
click at [322, 99] on link "Measure" at bounding box center [332, 92] width 42 height 19
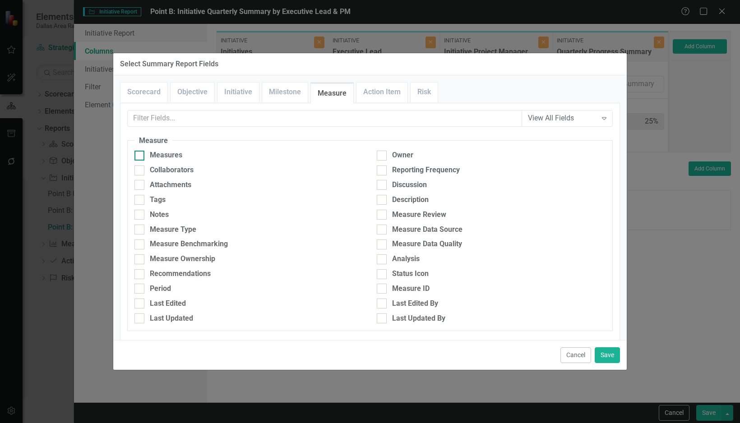
click at [178, 161] on div "Measures" at bounding box center [166, 155] width 32 height 10
click at [140, 157] on input "Measures" at bounding box center [137, 154] width 6 height 6
checkbox input "true"
click at [493, 282] on button "Save" at bounding box center [607, 355] width 25 height 16
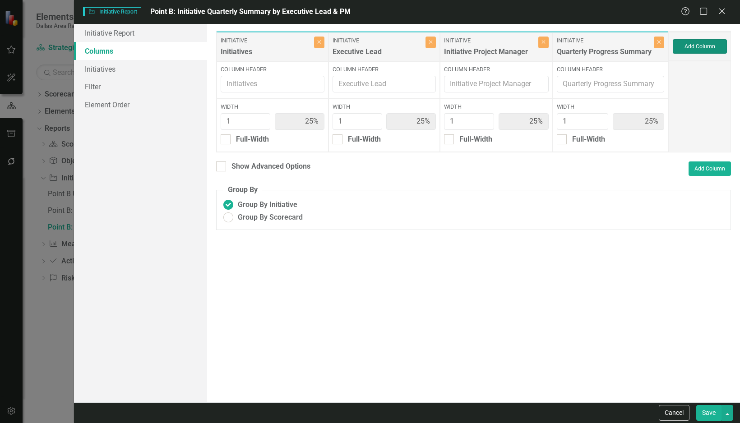
type input "20%"
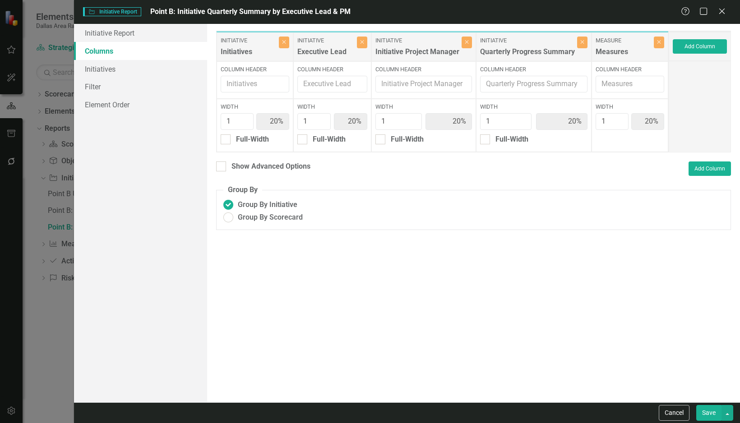
click at [493, 282] on button "Save" at bounding box center [708, 413] width 25 height 16
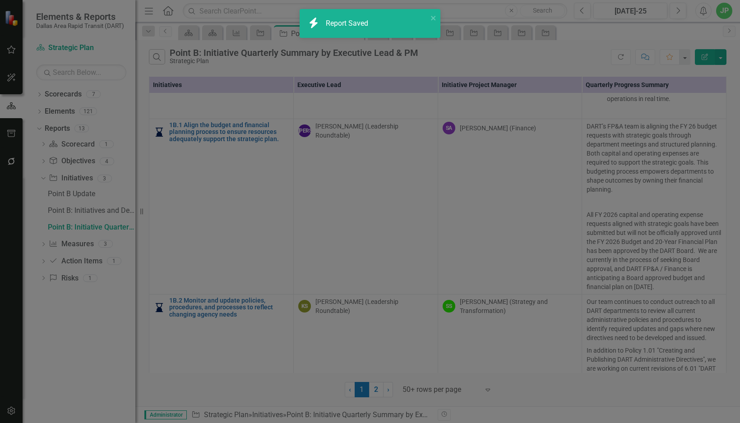
radio input "false"
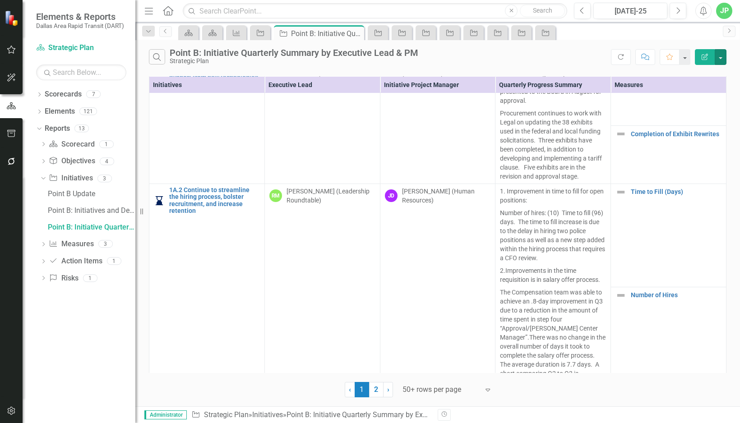
scroll to position [0, 0]
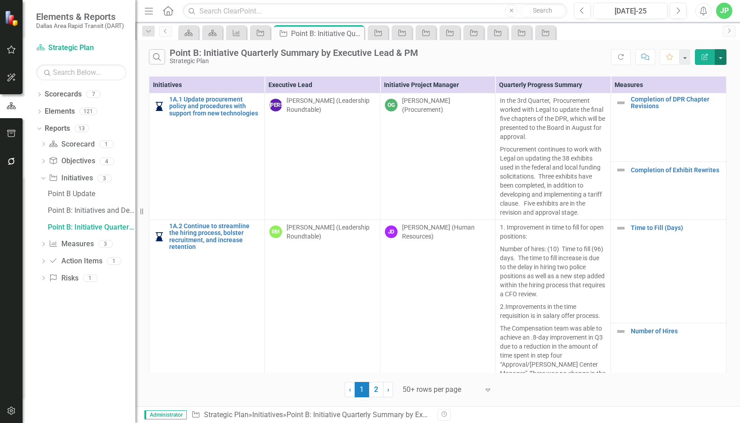
click at [493, 52] on button "button" at bounding box center [721, 57] width 12 height 16
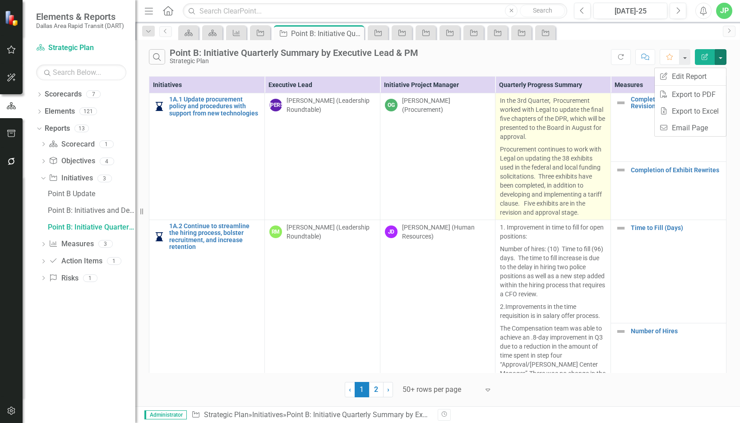
click at [493, 115] on p "In the 3rd Quarter, Procurement worked with Legal to update the final five chap…" at bounding box center [553, 119] width 106 height 47
